Goal: Obtain resource: Download file/media

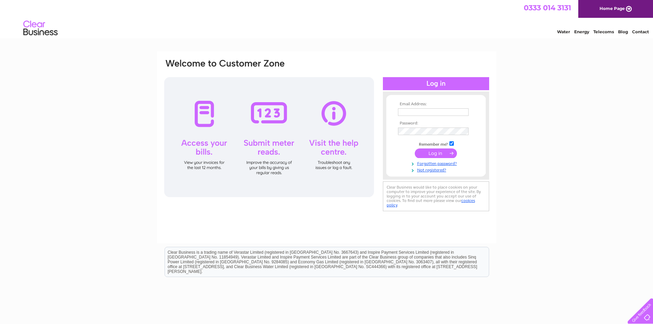
type input "caroline@roxburgh-group.co.uk"
click at [438, 153] on input "submit" at bounding box center [436, 153] width 42 height 10
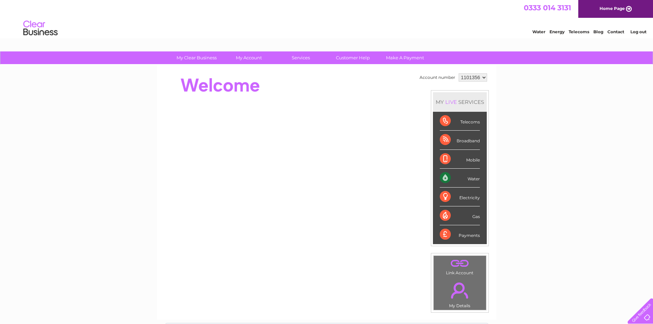
click at [644, 312] on div at bounding box center [639, 310] width 28 height 28
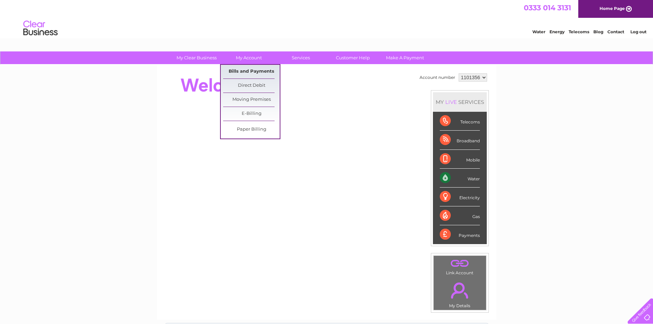
click at [253, 68] on link "Bills and Payments" at bounding box center [251, 72] width 57 height 14
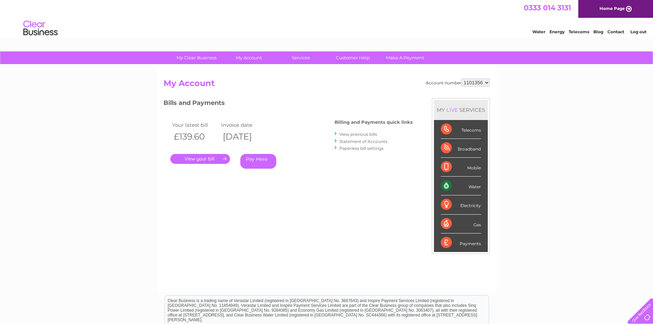
click at [201, 156] on link "." at bounding box center [200, 159] width 60 height 10
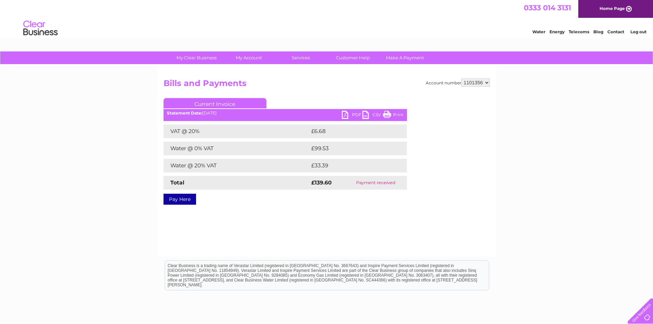
click at [345, 115] on link "PDF" at bounding box center [352, 116] width 21 height 10
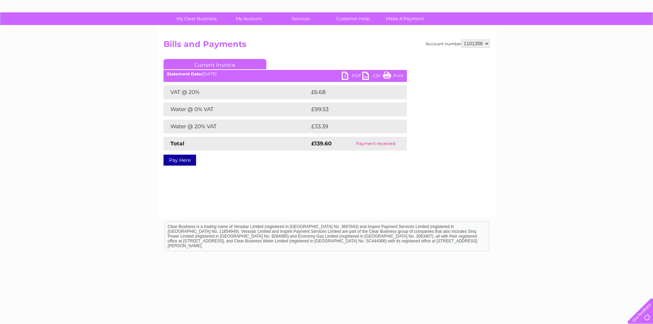
scroll to position [55, 0]
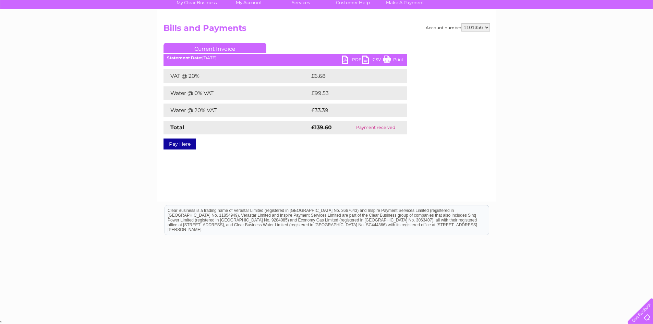
click at [643, 311] on div at bounding box center [639, 310] width 28 height 28
click at [357, 2] on link "Customer Help" at bounding box center [353, 2] width 57 height 13
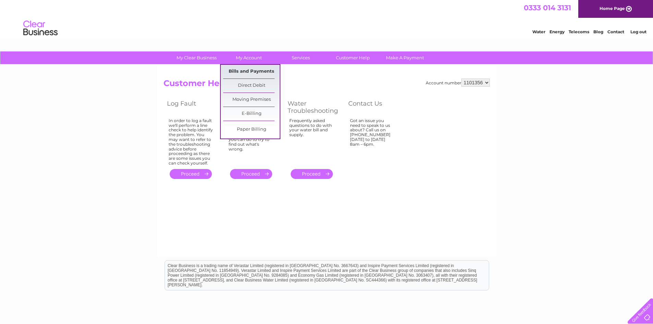
click at [253, 70] on link "Bills and Payments" at bounding box center [251, 72] width 57 height 14
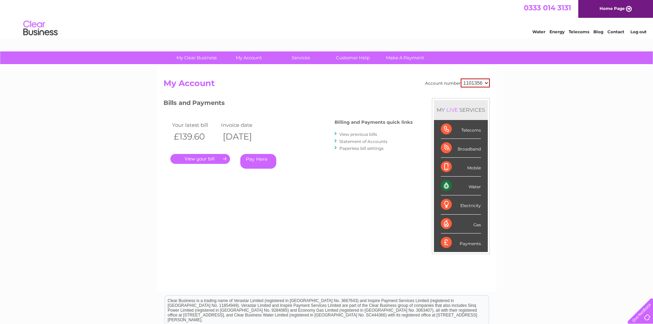
click at [198, 161] on link "." at bounding box center [200, 159] width 60 height 10
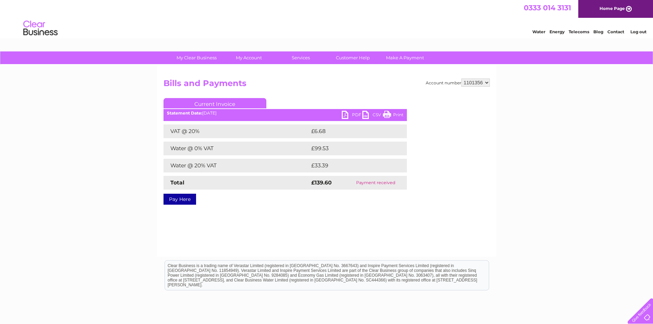
click at [350, 114] on link "PDF" at bounding box center [352, 116] width 21 height 10
click at [246, 102] on link "Current Invoice" at bounding box center [215, 103] width 103 height 10
click at [488, 83] on select "1101356" at bounding box center [476, 83] width 28 height 8
click at [462, 79] on select "1101356" at bounding box center [476, 83] width 28 height 8
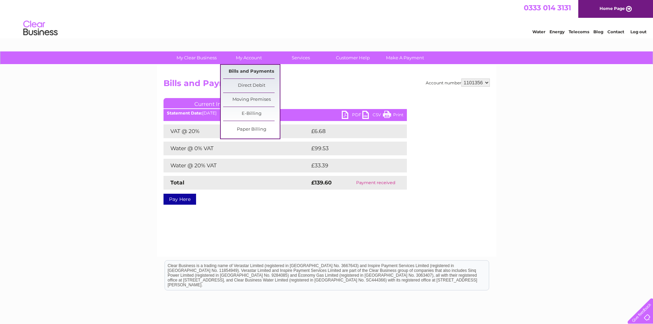
click at [245, 70] on link "Bills and Payments" at bounding box center [251, 72] width 57 height 14
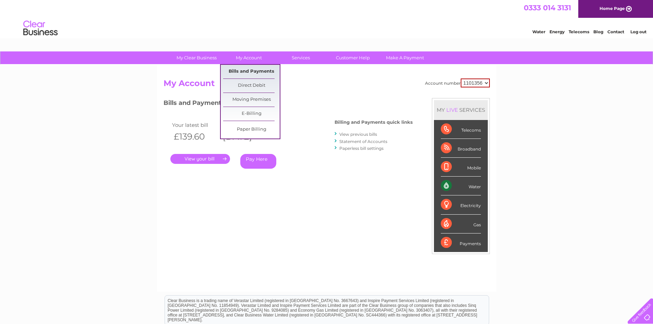
click at [251, 69] on link "Bills and Payments" at bounding box center [251, 72] width 57 height 14
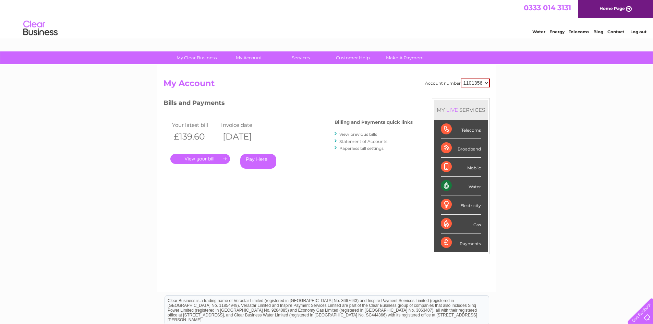
click at [367, 134] on link "View previous bills" at bounding box center [358, 134] width 38 height 5
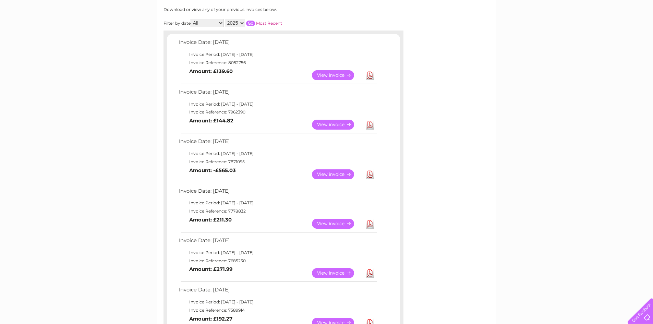
scroll to position [103, 0]
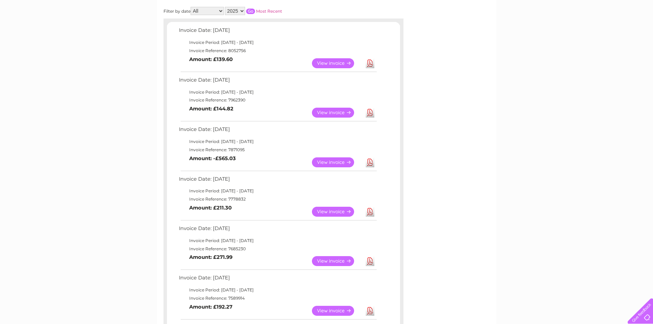
click at [336, 111] on link "View" at bounding box center [337, 113] width 50 height 10
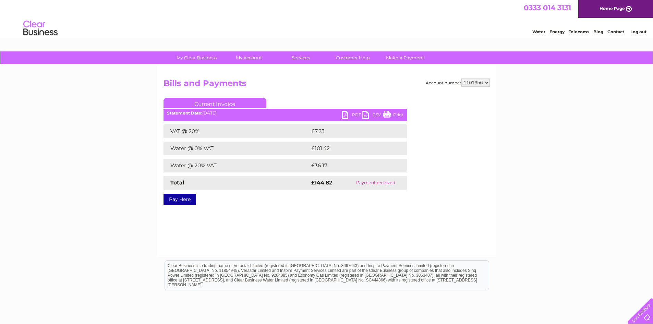
click at [346, 114] on link "PDF" at bounding box center [352, 116] width 21 height 10
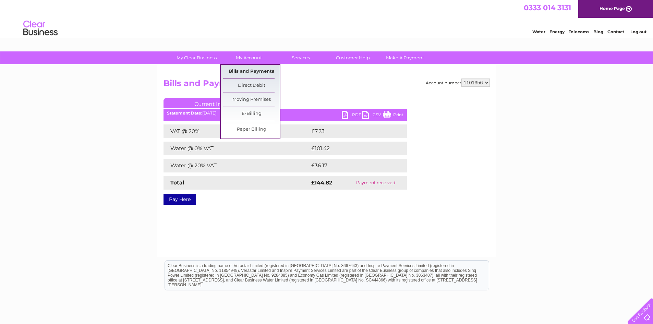
click at [251, 74] on link "Bills and Payments" at bounding box center [251, 72] width 57 height 14
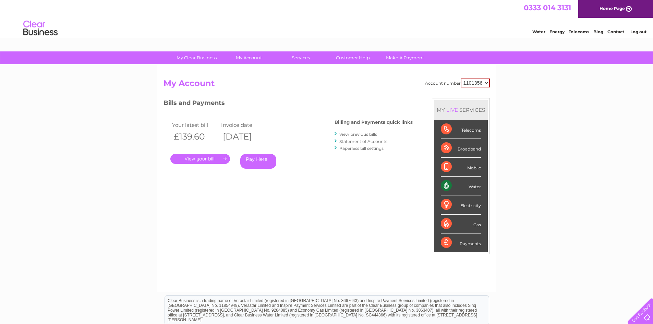
click at [356, 134] on link "View previous bills" at bounding box center [358, 134] width 38 height 5
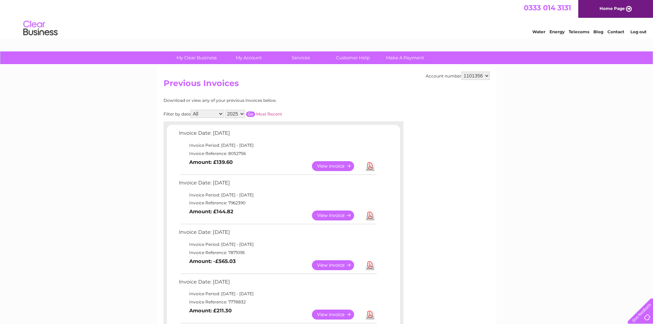
click at [373, 167] on link "Download" at bounding box center [370, 166] width 9 height 10
